Goal: Task Accomplishment & Management: Use online tool/utility

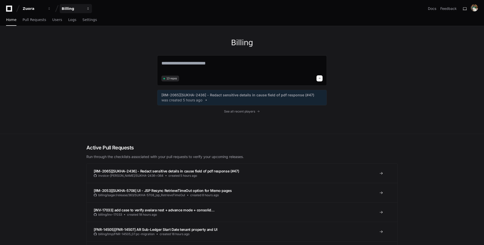
click at [80, 8] on div "Billing" at bounding box center [73, 8] width 22 height 5
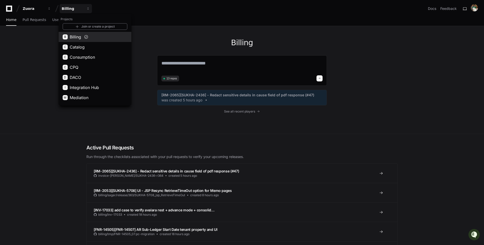
click at [77, 38] on span "Billing" at bounding box center [75, 37] width 11 height 6
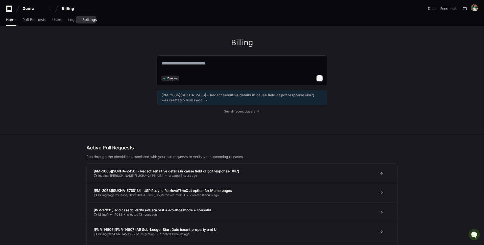
click at [85, 19] on span "Settings" at bounding box center [89, 19] width 14 height 3
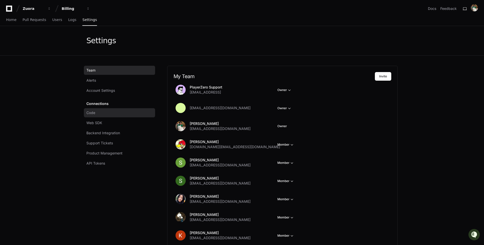
click at [111, 113] on link "Code" at bounding box center [119, 112] width 71 height 9
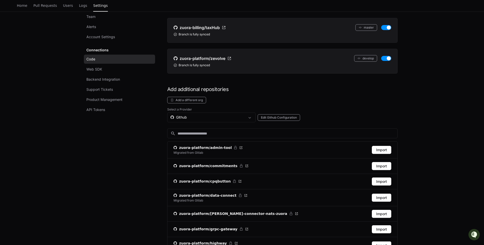
scroll to position [394, 0]
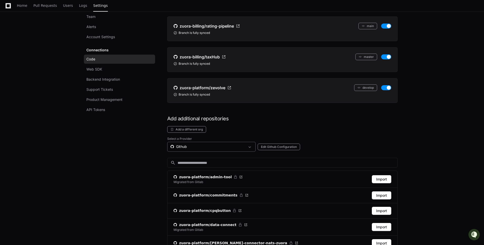
click at [237, 144] on div "Github" at bounding box center [208, 146] width 75 height 5
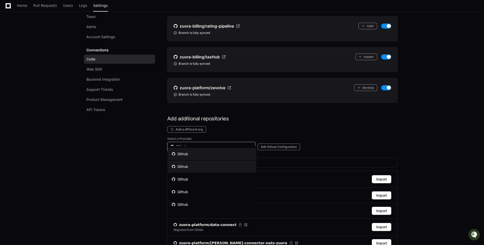
scroll to position [10, 0]
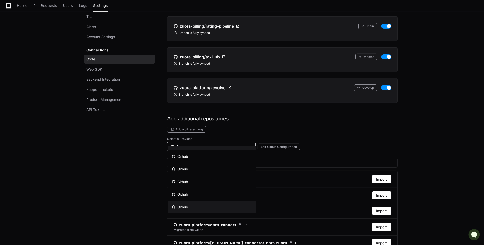
click at [224, 207] on mat-option "Github" at bounding box center [212, 207] width 88 height 12
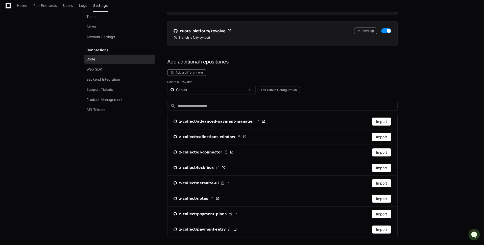
scroll to position [457, 0]
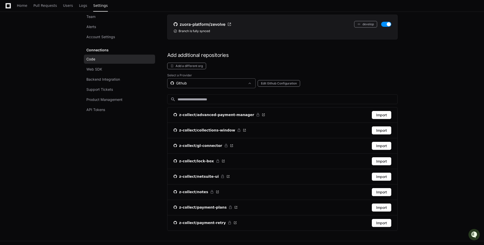
click at [202, 81] on div "Github" at bounding box center [208, 83] width 75 height 5
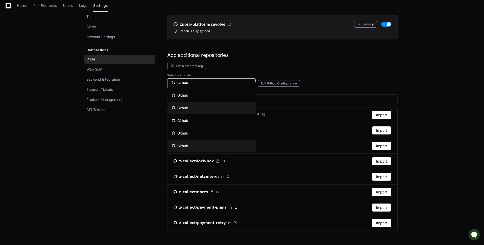
scroll to position [10, 0]
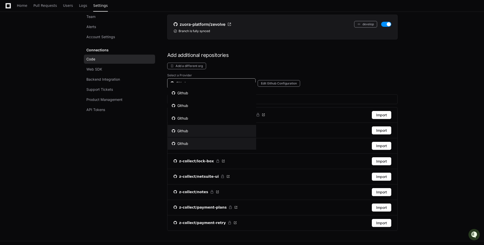
click at [217, 131] on mat-option "Github" at bounding box center [212, 131] width 88 height 12
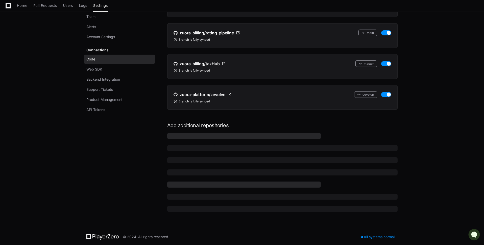
scroll to position [444, 0]
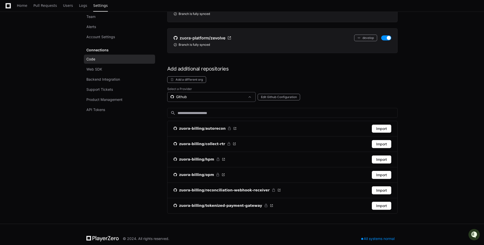
click at [198, 94] on div "Github" at bounding box center [208, 96] width 75 height 5
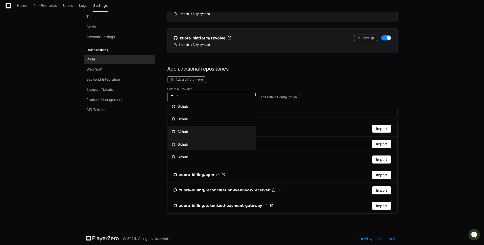
scroll to position [0, 0]
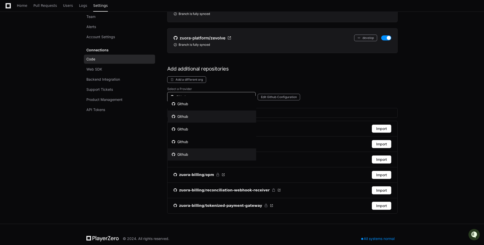
click at [206, 116] on mat-option "Github" at bounding box center [212, 116] width 88 height 12
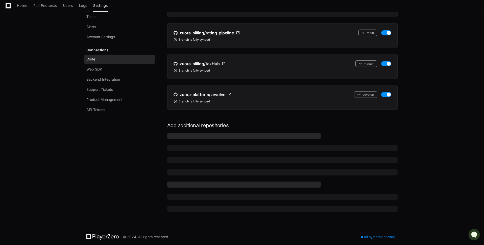
scroll to position [372, 0]
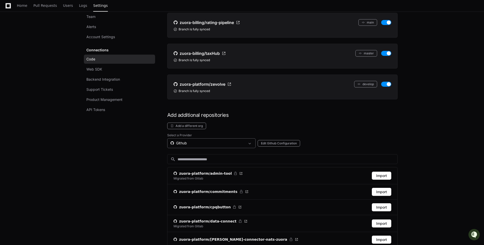
click at [205, 141] on div "Github" at bounding box center [208, 143] width 75 height 5
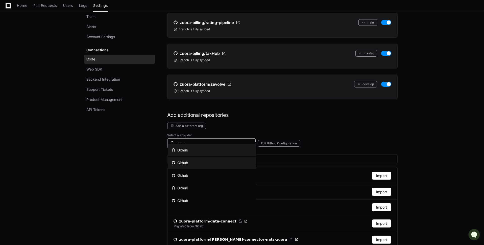
click at [208, 161] on mat-option "Github" at bounding box center [212, 163] width 88 height 12
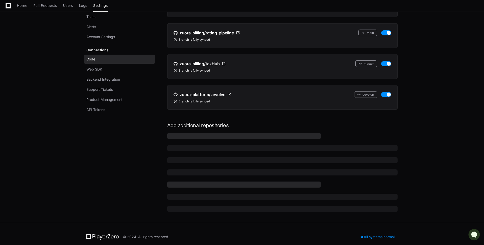
scroll to position [372, 0]
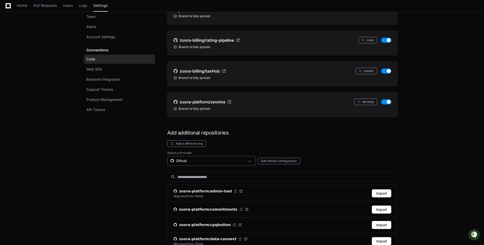
click at [206, 158] on div "Github" at bounding box center [208, 160] width 75 height 5
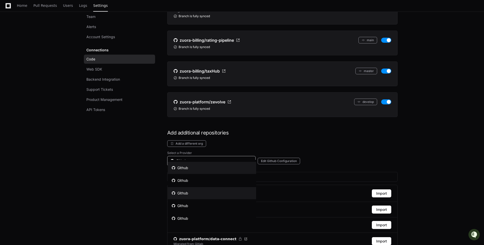
click at [208, 193] on mat-option "Github" at bounding box center [212, 193] width 88 height 12
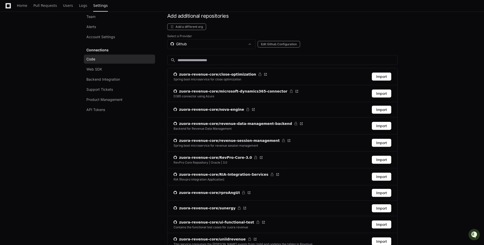
scroll to position [491, 0]
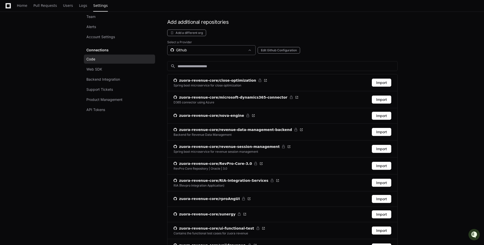
click at [221, 48] on div "Github" at bounding box center [208, 50] width 75 height 5
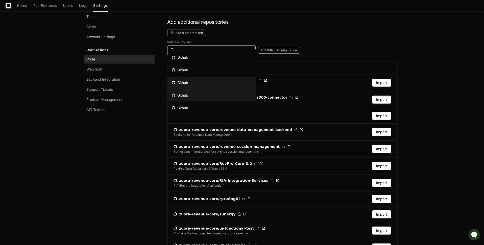
click at [218, 91] on mat-option "Github" at bounding box center [212, 95] width 88 height 12
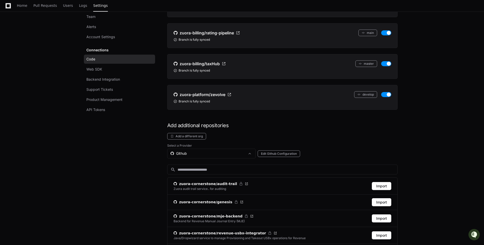
scroll to position [450, 0]
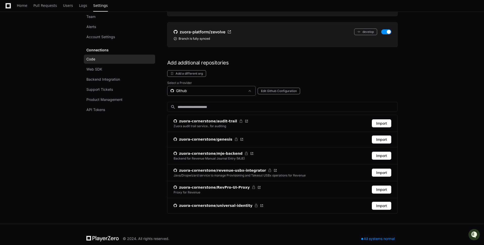
click at [222, 88] on div "Github" at bounding box center [208, 90] width 75 height 5
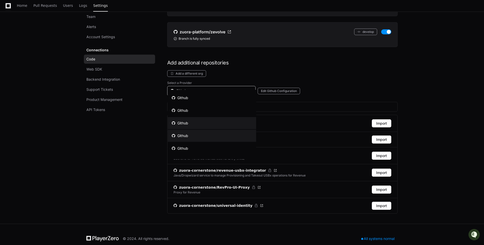
scroll to position [10, 0]
click at [221, 135] on mat-option "Github" at bounding box center [212, 138] width 88 height 12
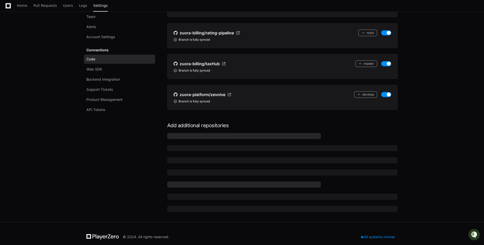
scroll to position [444, 0]
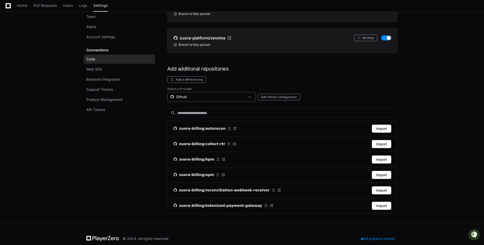
click at [203, 94] on div "Github" at bounding box center [208, 96] width 75 height 5
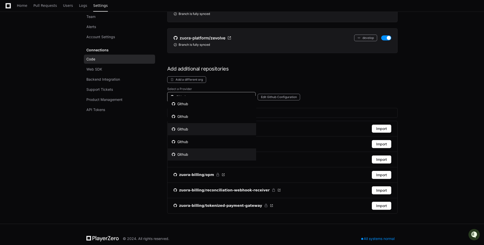
scroll to position [10, 0]
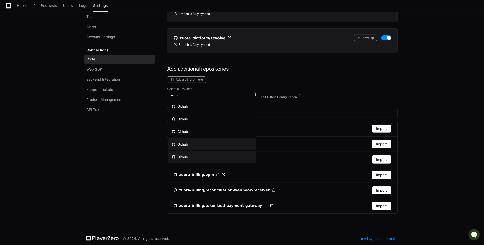
click at [204, 154] on mat-option "Github" at bounding box center [212, 157] width 88 height 12
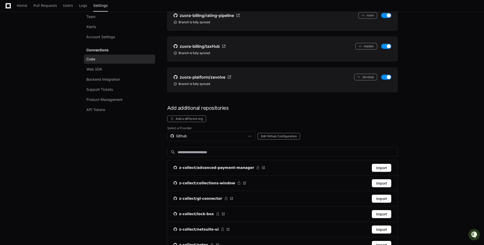
scroll to position [334, 0]
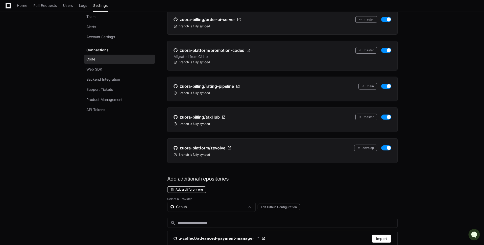
click at [193, 186] on button "Add a different org" at bounding box center [186, 189] width 39 height 7
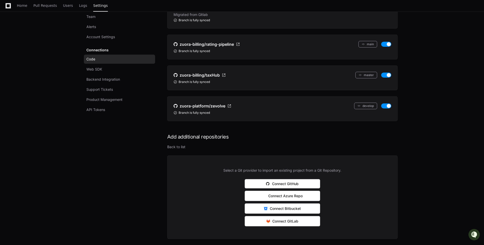
scroll to position [400, 0]
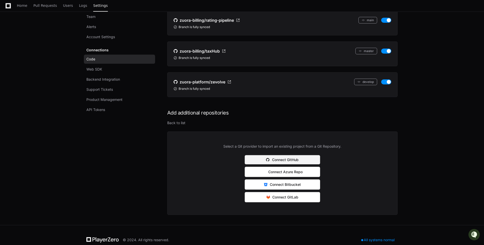
click at [301, 155] on button "Connect GitHub" at bounding box center [283, 160] width 76 height 10
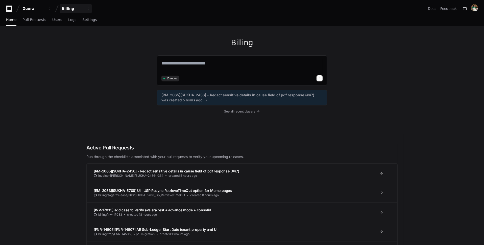
click at [74, 7] on div "Billing" at bounding box center [73, 8] width 22 height 5
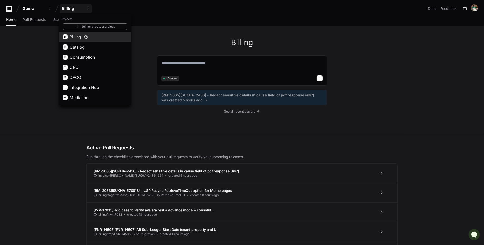
click at [103, 37] on button "B Billing" at bounding box center [95, 37] width 73 height 10
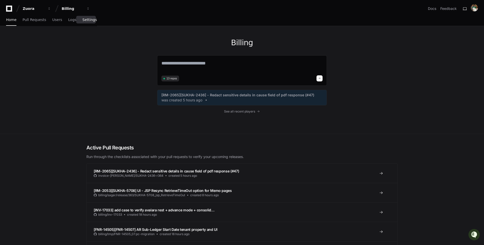
click at [87, 19] on span "Settings" at bounding box center [89, 19] width 14 height 3
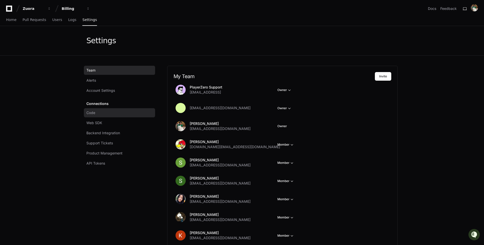
click at [112, 111] on link "Code" at bounding box center [119, 112] width 71 height 9
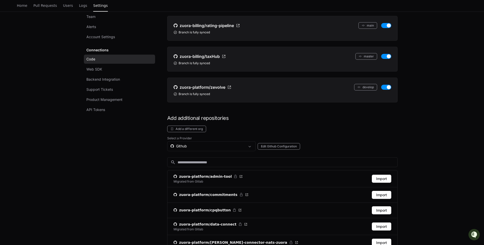
scroll to position [361, 0]
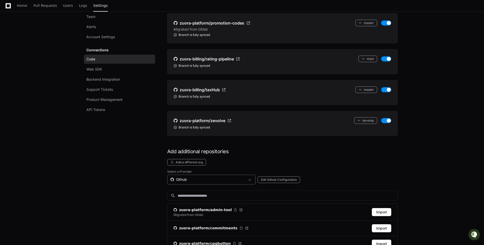
click at [239, 177] on div "Github" at bounding box center [208, 179] width 75 height 5
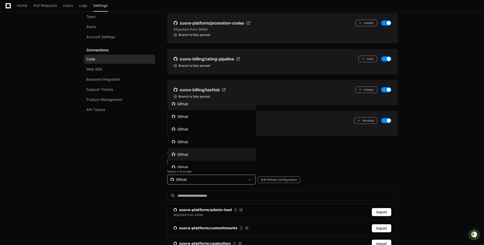
scroll to position [0, 0]
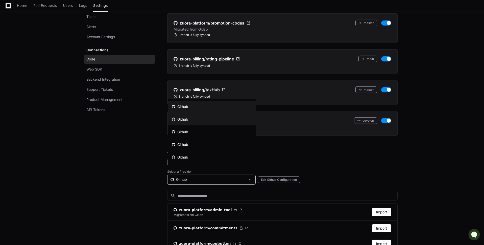
click at [237, 119] on mat-option "Github" at bounding box center [212, 119] width 88 height 12
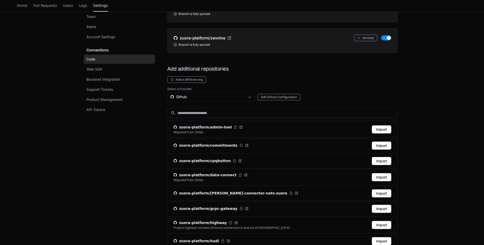
scroll to position [442, 0]
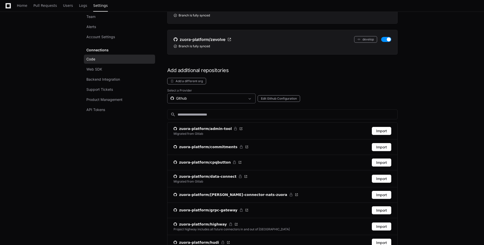
click at [237, 96] on div "Github" at bounding box center [208, 98] width 75 height 5
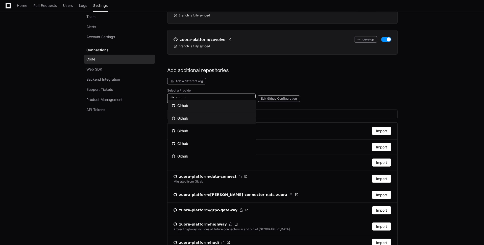
scroll to position [0, 0]
click at [236, 117] on mat-option "Github" at bounding box center [212, 118] width 88 height 12
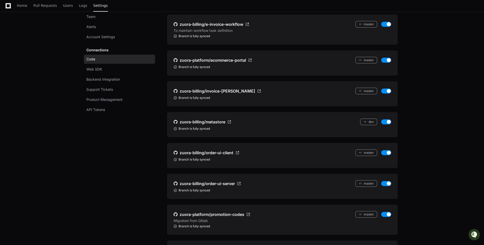
scroll to position [4, 0]
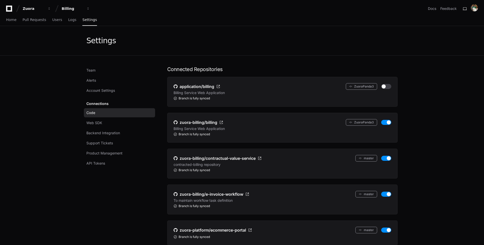
click at [77, 4] on div "Zuora Billing Docs Feedback" at bounding box center [242, 6] width 484 height 13
click at [76, 9] on div "Billing" at bounding box center [73, 8] width 22 height 5
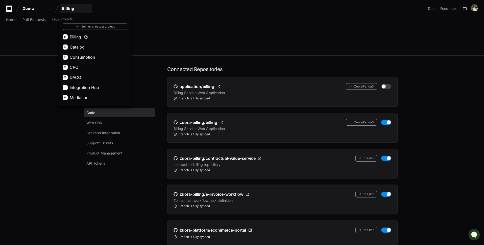
click at [232, 45] on div "Settings" at bounding box center [242, 40] width 324 height 29
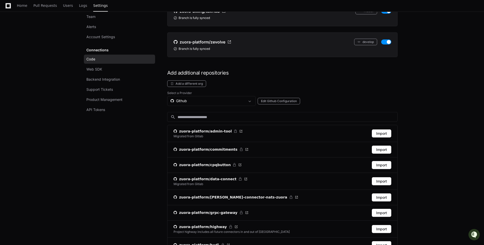
scroll to position [445, 0]
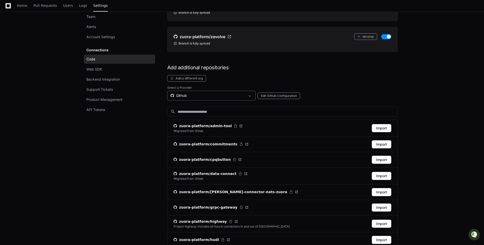
click at [218, 91] on div "Github" at bounding box center [211, 96] width 88 height 10
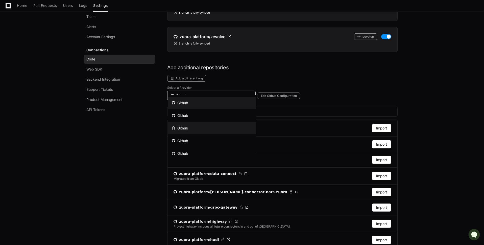
click at [219, 125] on mat-option "Github" at bounding box center [212, 128] width 88 height 12
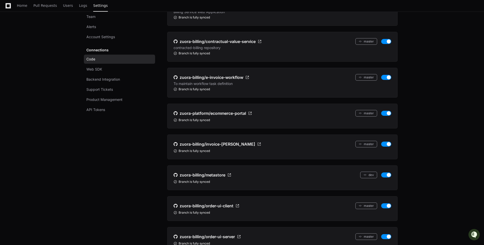
scroll to position [0, 0]
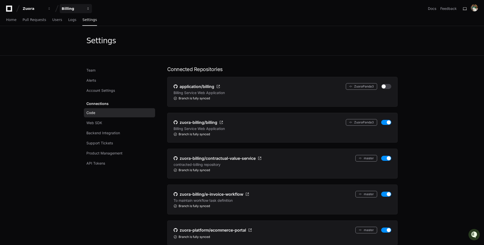
click at [72, 5] on button "Billing" at bounding box center [76, 8] width 32 height 9
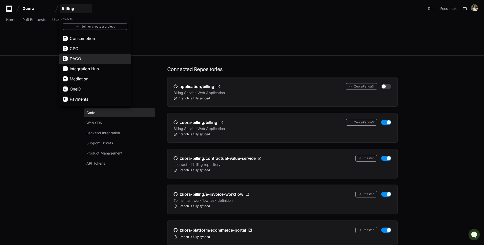
scroll to position [28, 0]
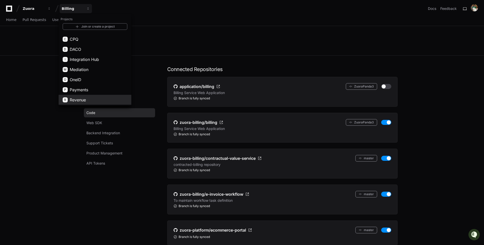
click at [93, 97] on button "R Revenue" at bounding box center [95, 100] width 73 height 10
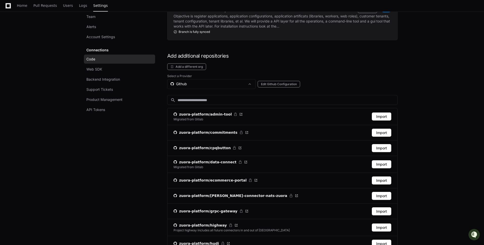
scroll to position [636, 0]
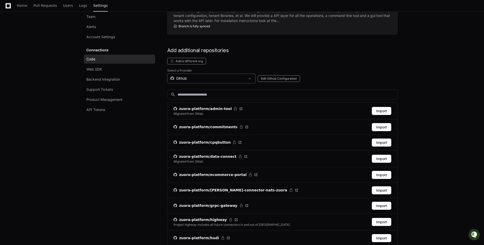
click at [213, 76] on div "Github" at bounding box center [208, 78] width 75 height 5
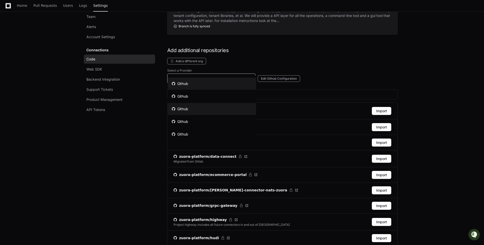
click at [213, 113] on mat-option "Github" at bounding box center [212, 109] width 88 height 12
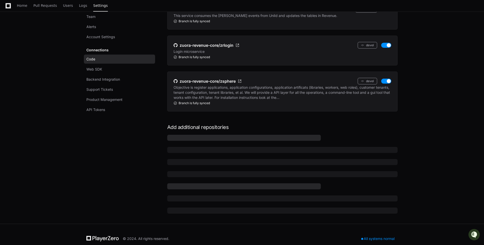
scroll to position [541, 0]
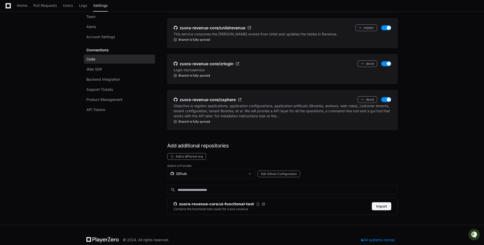
click at [386, 202] on button "Import" at bounding box center [381, 206] width 19 height 8
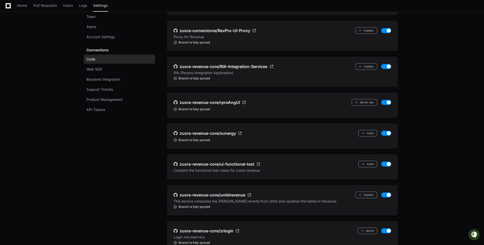
scroll to position [405, 0]
click at [247, 160] on span "zuora-revenue-core/ui-functional-test" at bounding box center [217, 163] width 75 height 6
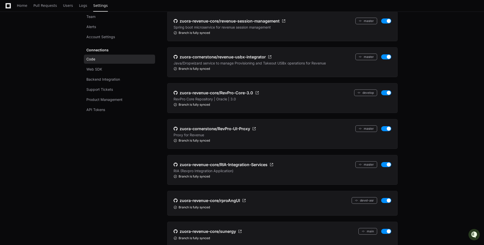
scroll to position [0, 0]
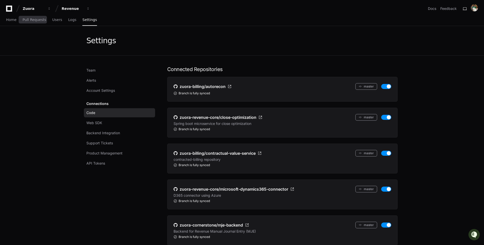
click at [17, 22] on div "Home Pull Requests Users Logs Settings" at bounding box center [51, 20] width 91 height 12
click at [13, 21] on span "Home" at bounding box center [11, 19] width 10 height 3
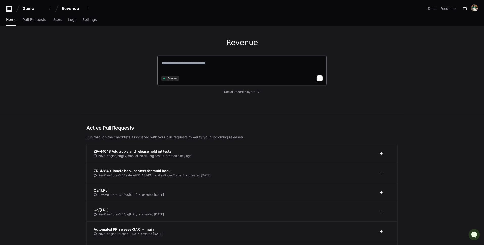
click at [223, 60] on textarea at bounding box center [242, 67] width 161 height 14
paste textarea "**********"
type textarea "**********"
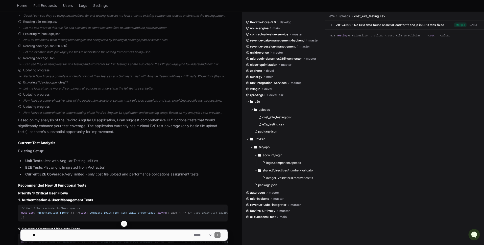
scroll to position [218, 0]
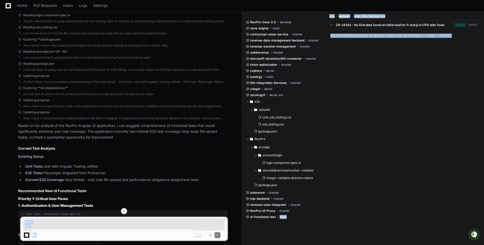
drag, startPoint x: 277, startPoint y: 217, endPoint x: 249, endPoint y: 216, distance: 27.3
click at [258, 224] on div at bounding box center [301, 226] width 118 height 37
drag, startPoint x: 250, startPoint y: 217, endPoint x: 260, endPoint y: 217, distance: 10.4
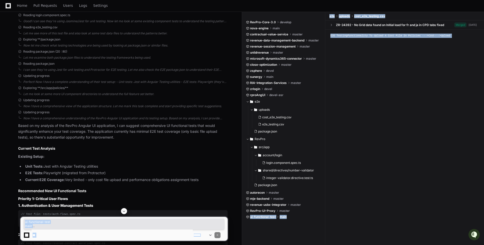
click at [260, 217] on div at bounding box center [301, 226] width 118 height 37
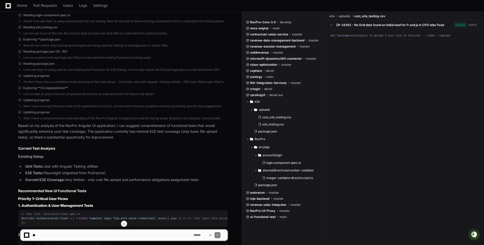
click at [260, 217] on span "ui-functional-test" at bounding box center [263, 217] width 26 height 4
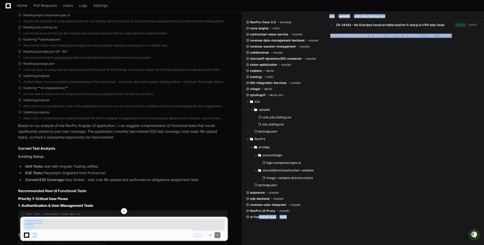
drag, startPoint x: 251, startPoint y: 217, endPoint x: 276, endPoint y: 216, distance: 24.8
click at [276, 216] on div at bounding box center [301, 226] width 118 height 37
click at [277, 220] on div at bounding box center [301, 226] width 118 height 37
drag, startPoint x: 277, startPoint y: 216, endPoint x: 248, endPoint y: 216, distance: 28.3
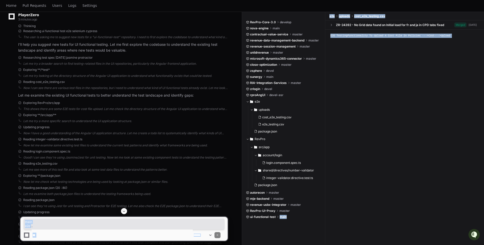
scroll to position [0, 0]
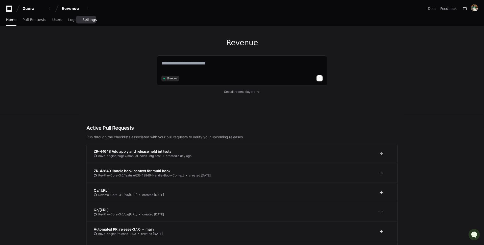
click at [85, 21] on span "Settings" at bounding box center [89, 19] width 14 height 3
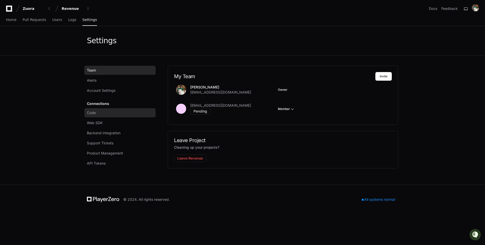
click at [119, 112] on link "Code" at bounding box center [119, 112] width 71 height 9
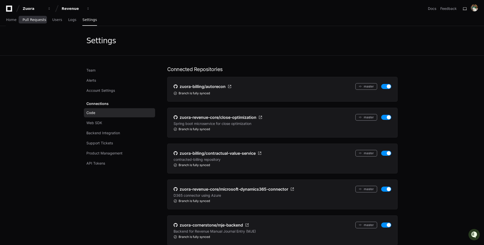
click at [32, 22] on link "Pull Requests" at bounding box center [34, 20] width 24 height 12
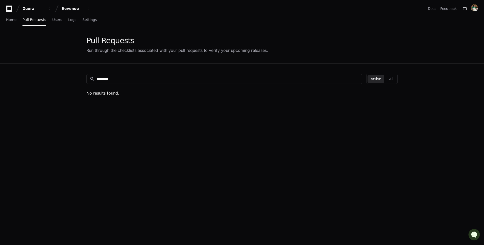
drag, startPoint x: 145, startPoint y: 77, endPoint x: 55, endPoint y: 77, distance: 90.0
click at [55, 77] on app-pull-request-list-page "Pull Requests Run through the checklists associated with your pull requests to …" at bounding box center [242, 167] width 484 height 283
paste input
type input "********"
click at [116, 104] on link "ZR-44247 and ZR-42222" at bounding box center [103, 105] width 34 height 4
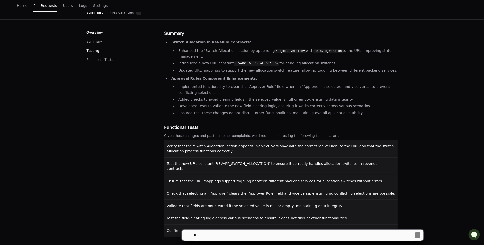
scroll to position [82, 0]
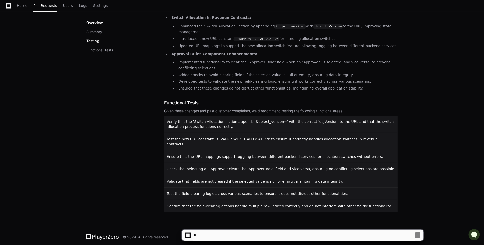
click at [327, 236] on textarea at bounding box center [304, 234] width 222 height 11
type textarea "*"
type textarea "**********"
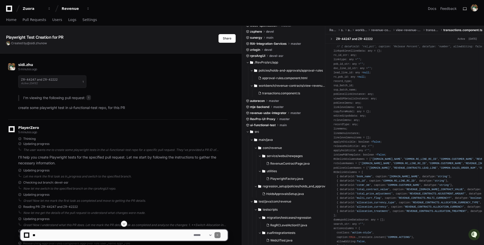
click at [77, 39] on div "Playwright Test Creation for PR" at bounding box center [112, 37] width 213 height 6
click at [59, 40] on h1 "Playwright Test Creation for PR" at bounding box center [34, 37] width 57 height 6
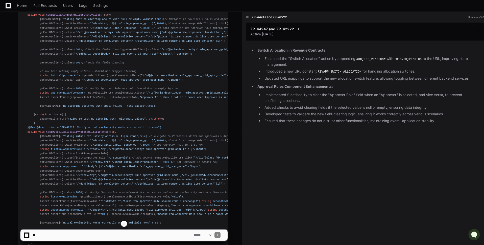
scroll to position [997, 0]
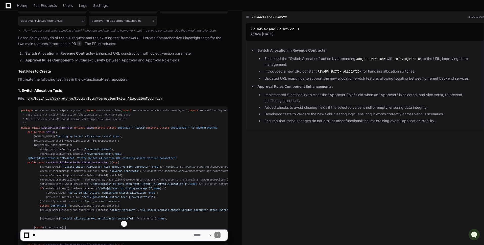
scroll to position [393, 0]
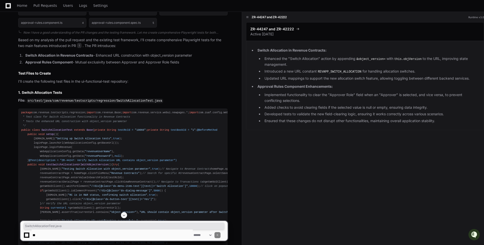
drag, startPoint x: 166, startPoint y: 99, endPoint x: 116, endPoint y: 100, distance: 50.3
click at [116, 100] on p "File: src/test/java/com/revenue/testscripts/regression/SwitchAllocationTest.java" at bounding box center [123, 101] width 210 height 6
click at [128, 99] on code "src/test/java/com/revenue/testscripts/regression/SwitchAllocationTest.java" at bounding box center [95, 101] width 137 height 5
drag, startPoint x: 116, startPoint y: 100, endPoint x: 180, endPoint y: 99, distance: 64.2
click at [180, 99] on p "File: src/test/java/com/revenue/testscripts/regression/SwitchAllocationTest.java" at bounding box center [123, 101] width 210 height 6
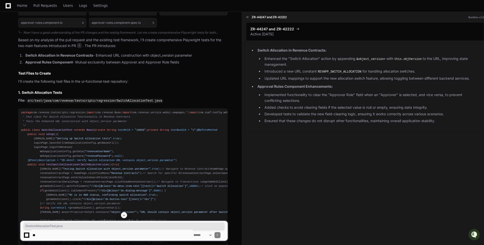
click at [180, 99] on p "File: src/test/java/com/revenue/testscripts/regression/SwitchAllocationTest.java" at bounding box center [123, 101] width 210 height 6
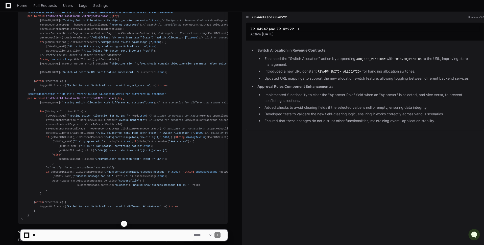
scroll to position [557, 0]
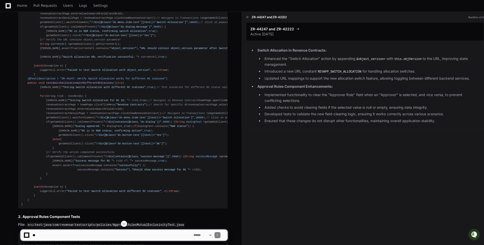
click at [59, 121] on div "package com.revenue.testscripts.regression; import com.revenue.Base; import com…" at bounding box center [122, 77] width 203 height 260
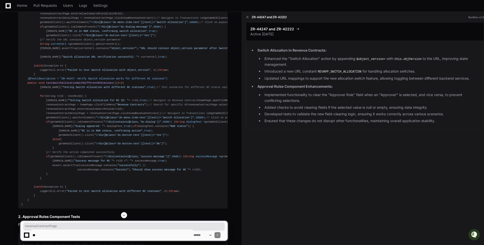
copy div "revenueContractPage"
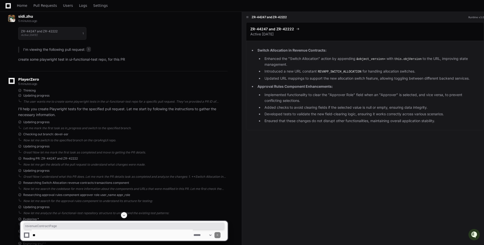
scroll to position [0, 0]
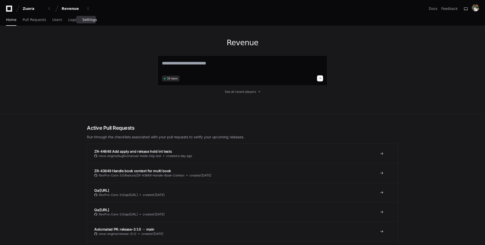
click at [89, 18] on span "Settings" at bounding box center [89, 19] width 14 height 3
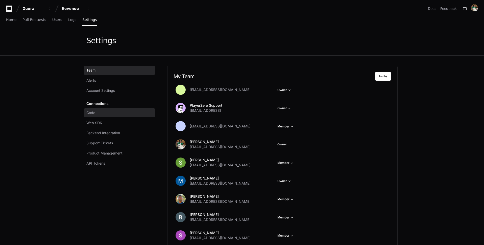
click at [119, 112] on link "Code" at bounding box center [119, 112] width 71 height 9
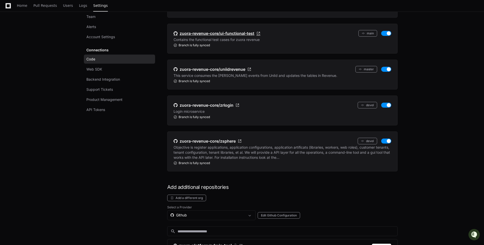
click at [245, 30] on span "zuora-revenue-core/ui-functional-test" at bounding box center [217, 33] width 75 height 6
